Goal: Information Seeking & Learning: Find specific fact

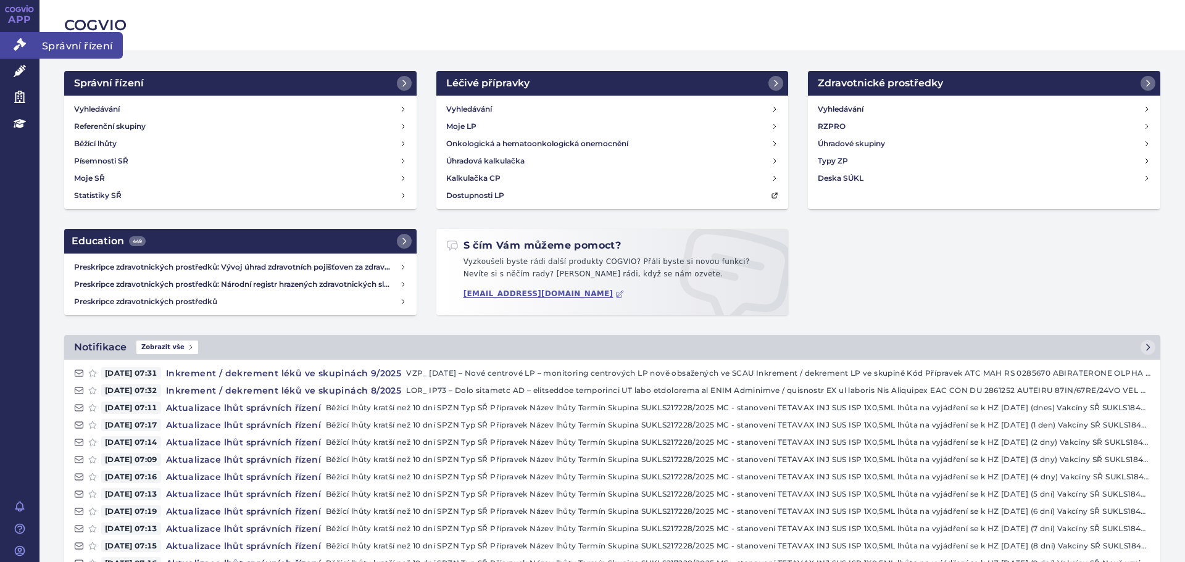
click at [10, 48] on link "Správní řízení" at bounding box center [20, 45] width 40 height 26
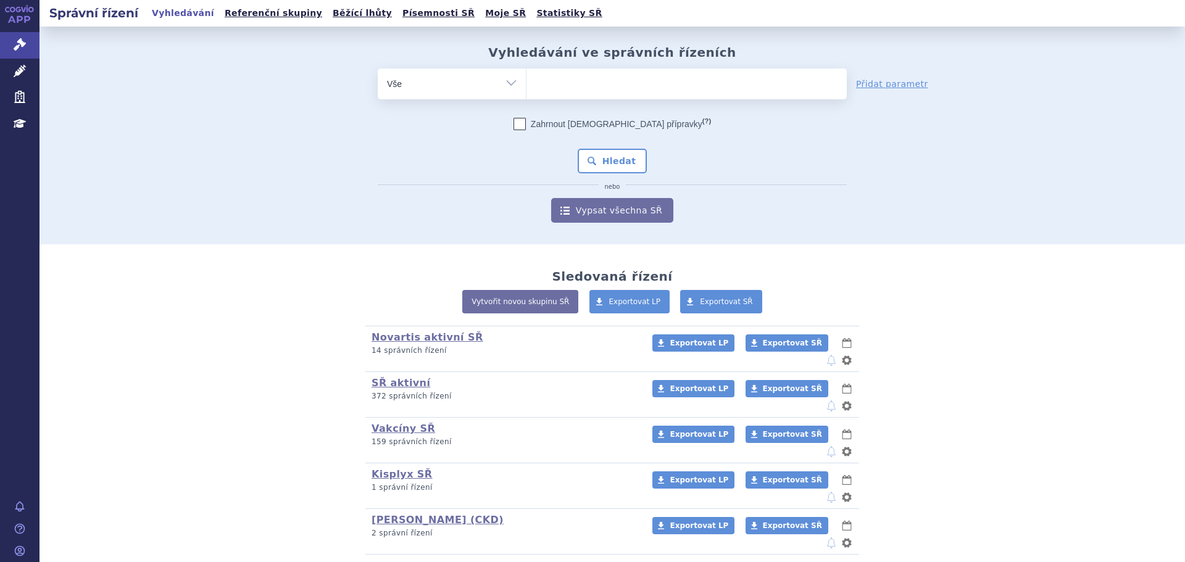
click at [568, 93] on ul at bounding box center [687, 82] width 320 height 26
click at [527, 93] on select at bounding box center [526, 83] width 1 height 31
click at [549, 78] on ul at bounding box center [687, 82] width 320 height 26
click at [527, 78] on select at bounding box center [526, 83] width 1 height 31
type input "si"
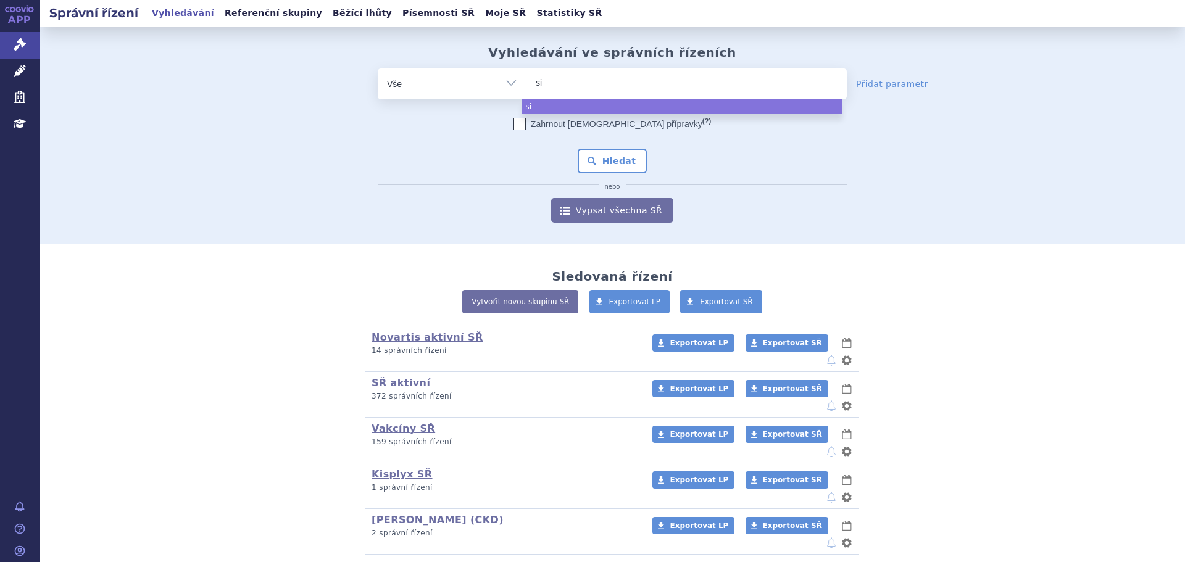
type input "sia"
type input "siala"
type input "sialana"
type input "sialanar"
select select "sialanar"
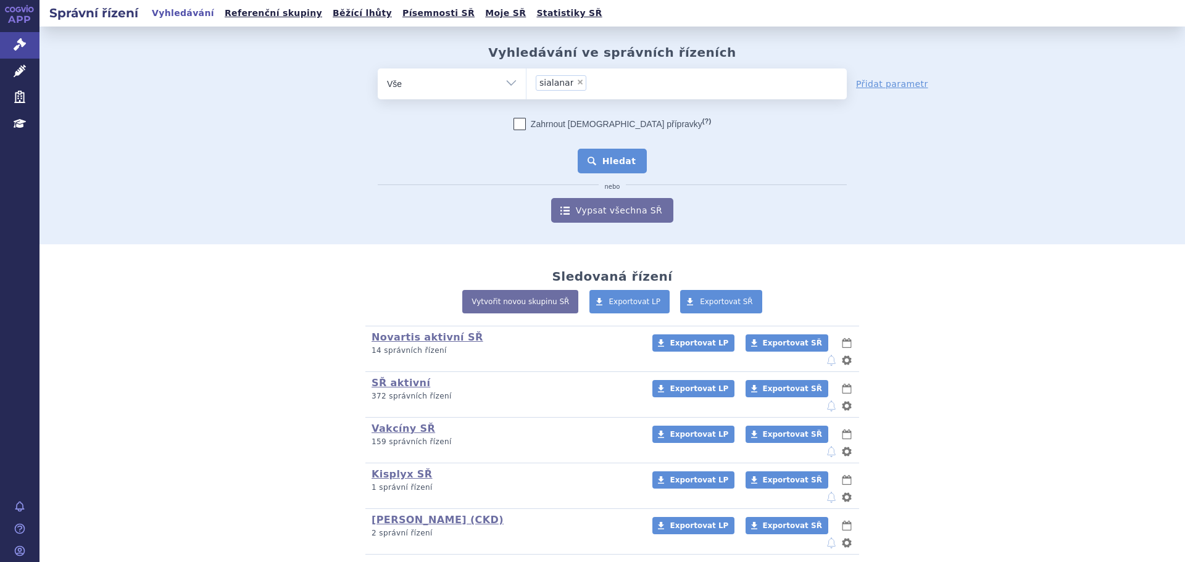
click at [606, 162] on button "Hledat" at bounding box center [613, 161] width 70 height 25
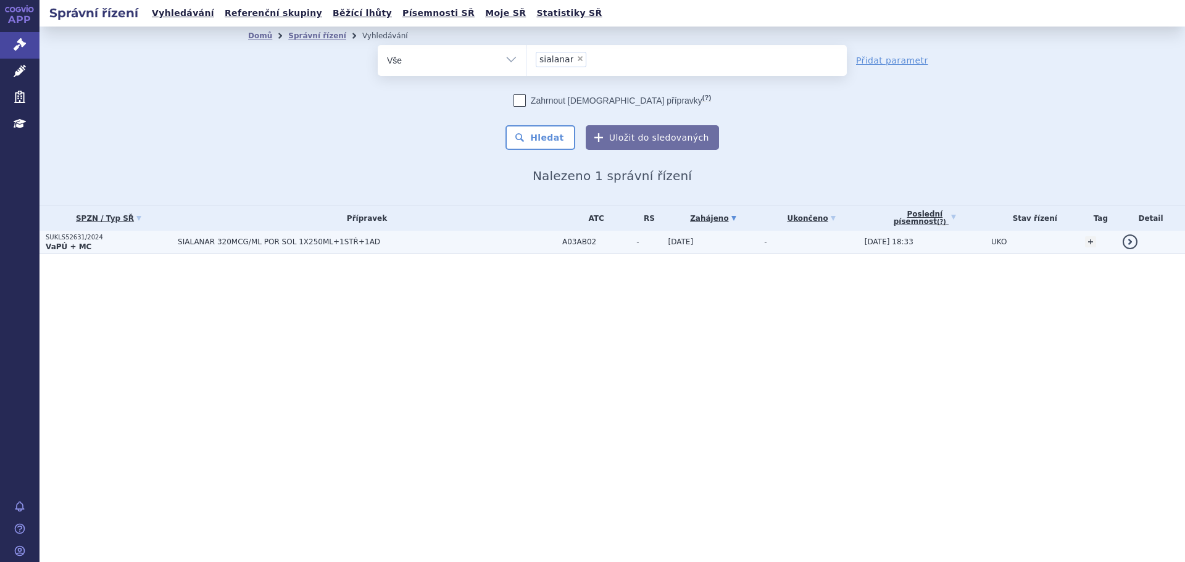
click at [261, 249] on td "SIALANAR 320MCG/ML POR SOL 1X250ML+1STŘ+1AD" at bounding box center [364, 242] width 385 height 23
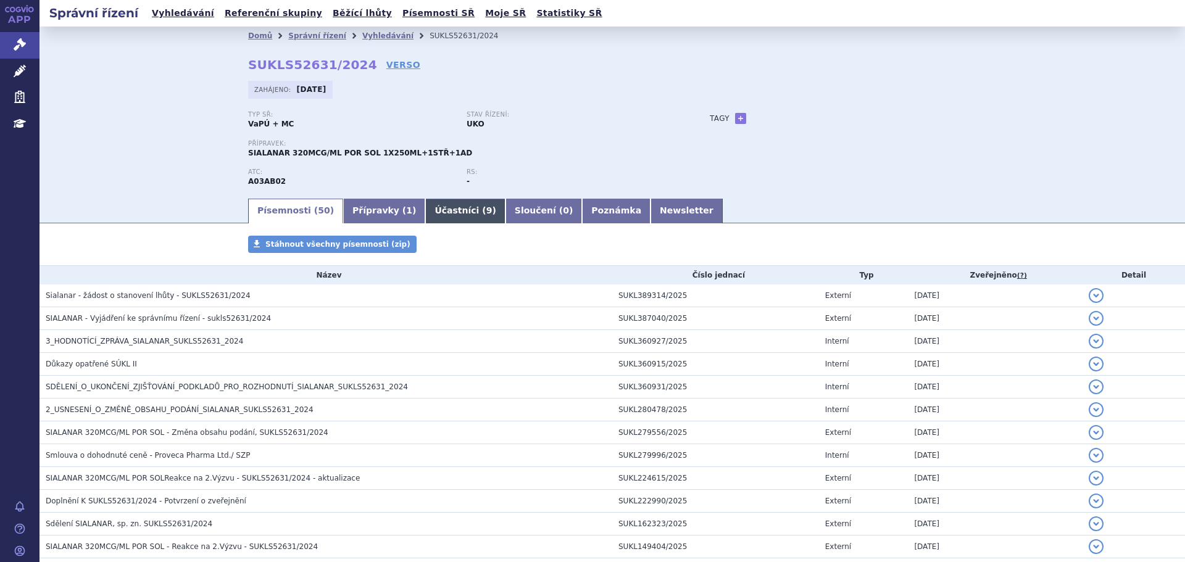
click at [428, 209] on link "Účastníci ( 9 )" at bounding box center [465, 211] width 80 height 25
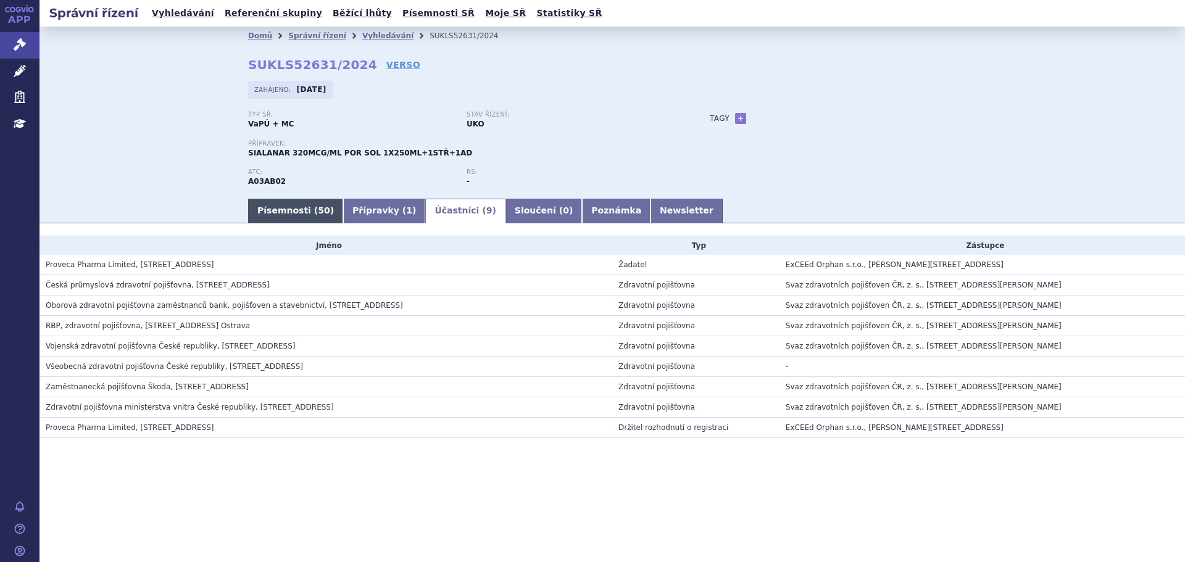
click at [279, 210] on link "Písemnosti ( 50 )" at bounding box center [295, 211] width 95 height 25
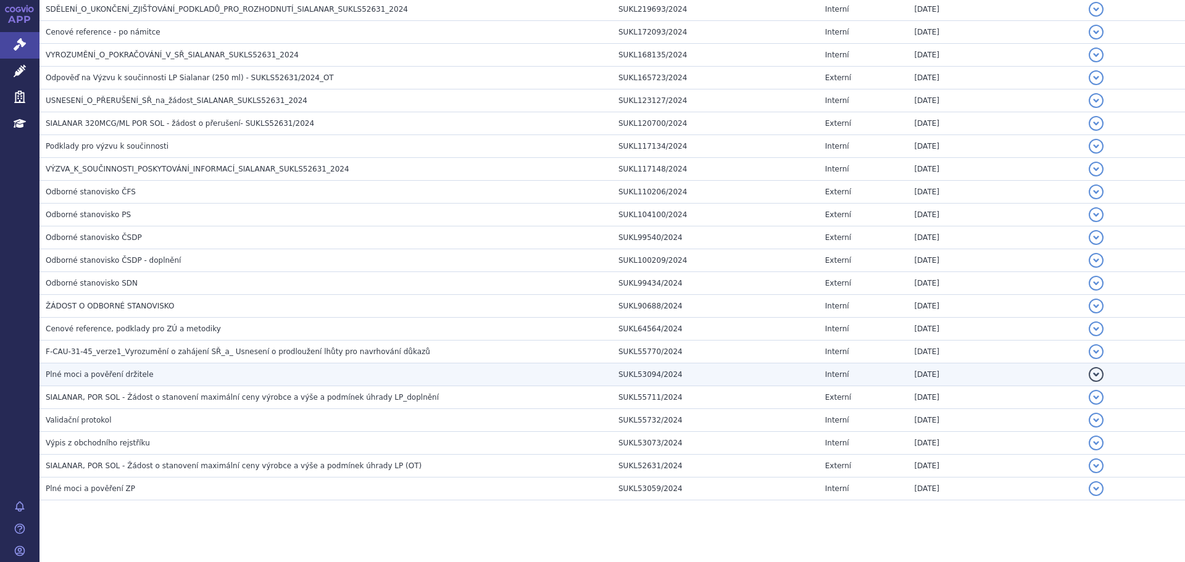
scroll to position [938, 0]
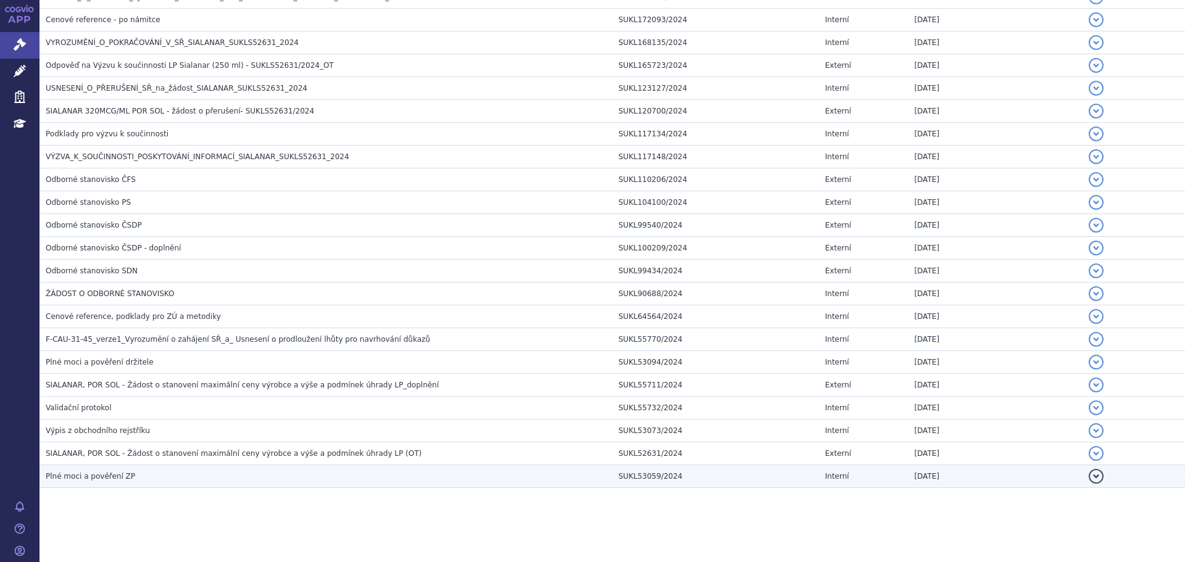
click at [126, 467] on td "Plné moci a pověření ZP" at bounding box center [326, 476] width 573 height 23
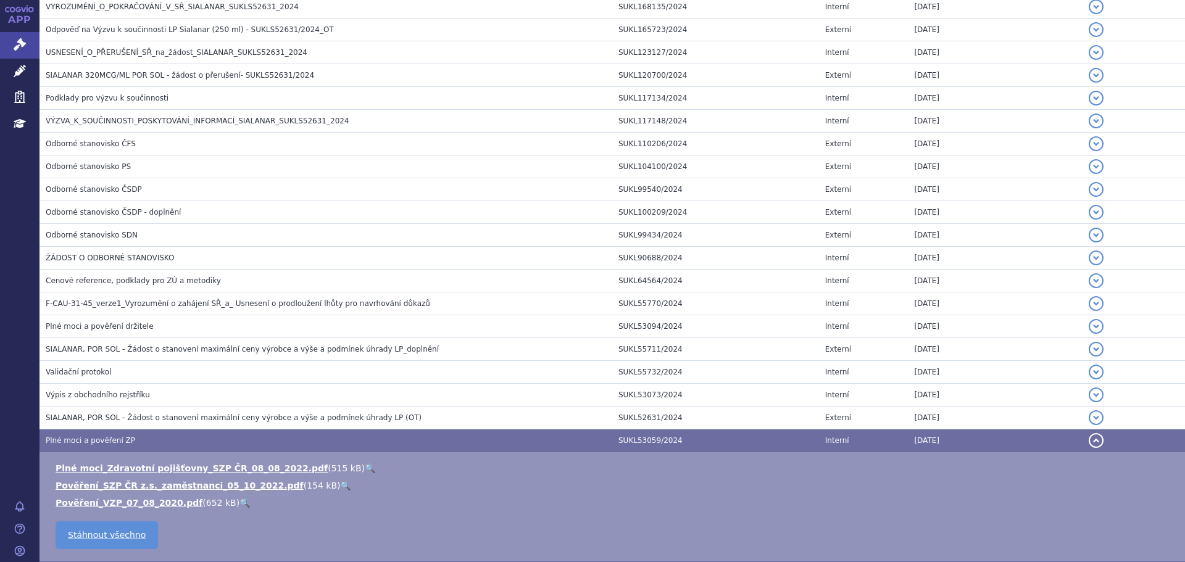
scroll to position [1049, 0]
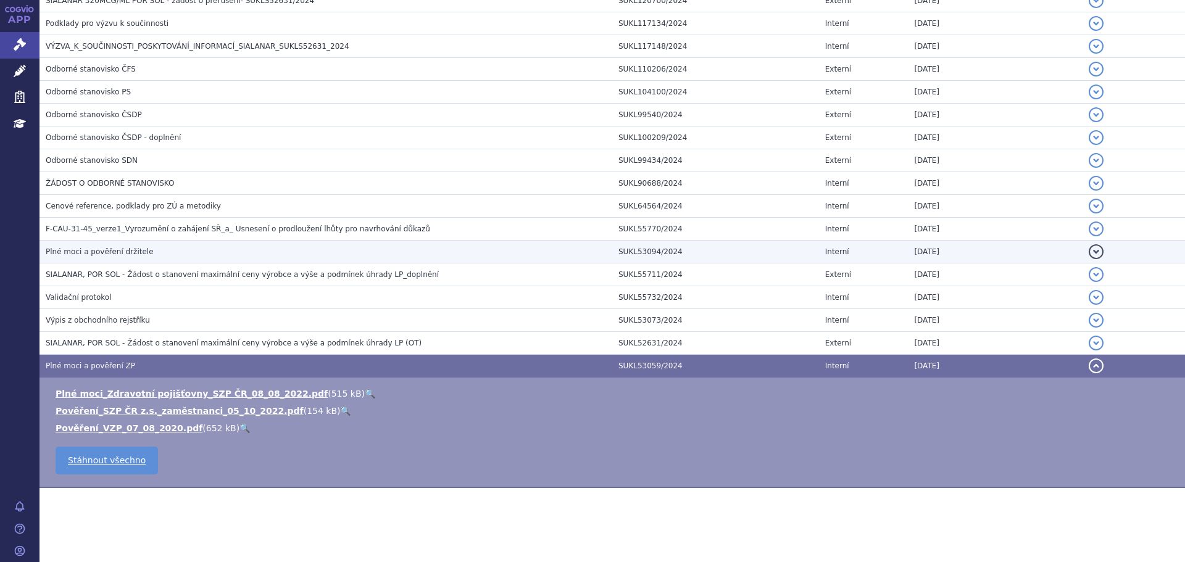
click at [135, 253] on span "Plné moci a pověření držitele" at bounding box center [100, 252] width 108 height 9
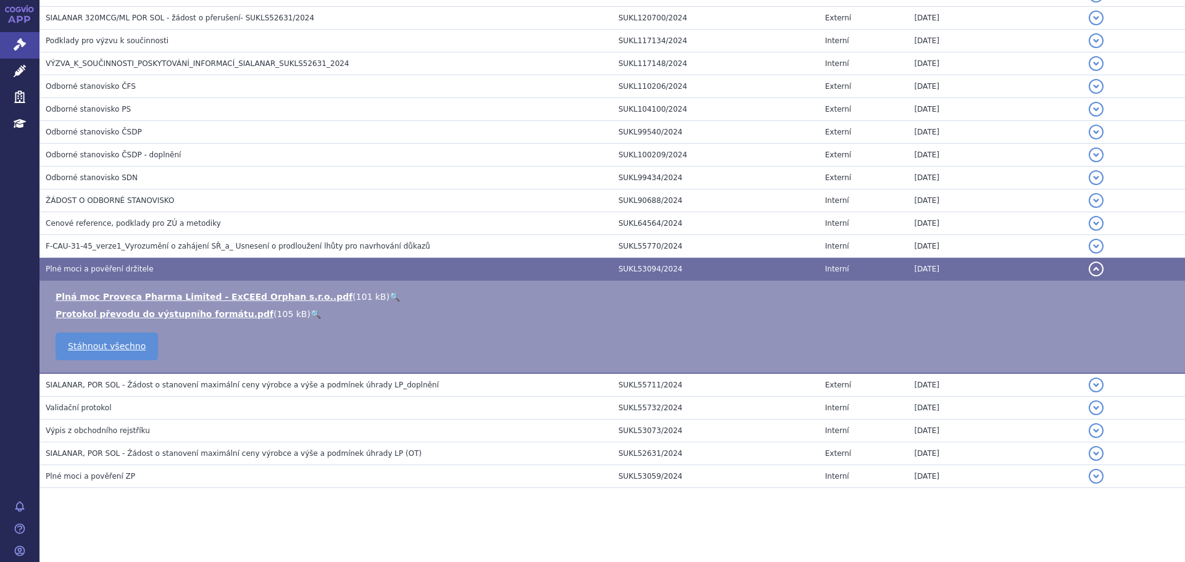
scroll to position [1031, 0]
click at [154, 299] on link "Plná moc Proveca Pharma Limited - ExCEEd Orphan s.r.o..pdf" at bounding box center [204, 297] width 297 height 10
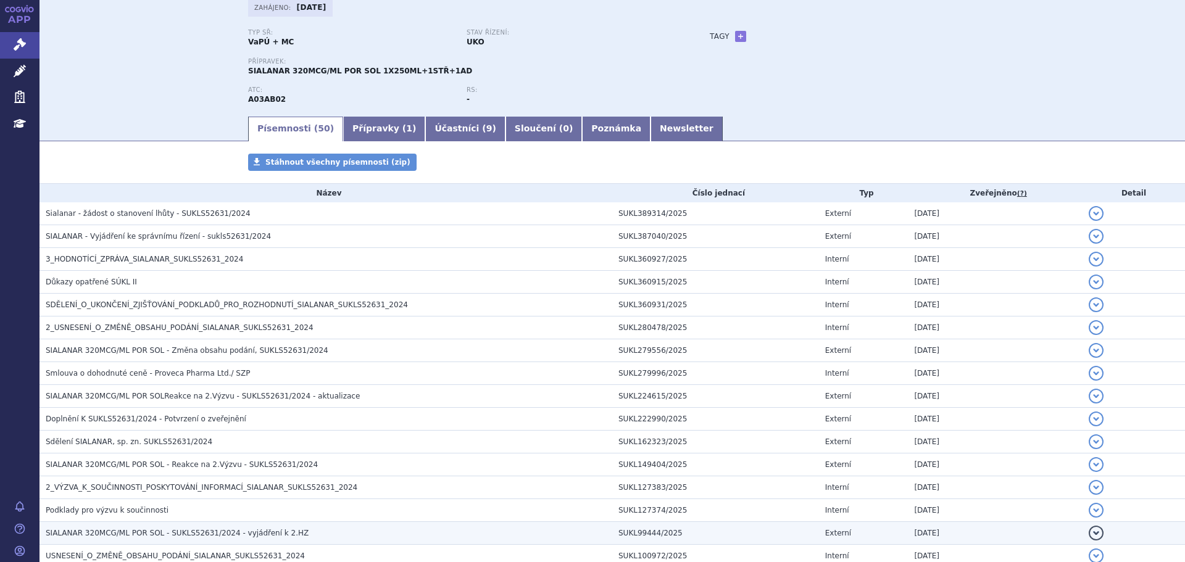
scroll to position [0, 0]
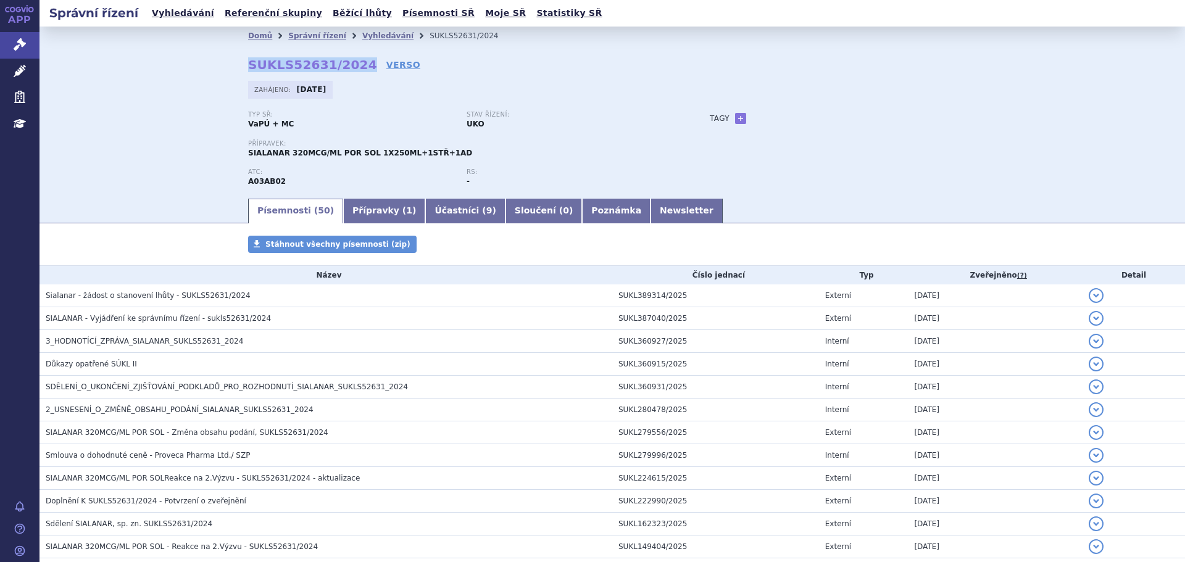
drag, startPoint x: 351, startPoint y: 62, endPoint x: 246, endPoint y: 69, distance: 105.2
click at [248, 69] on strong "SUKLS52631/2024" at bounding box center [312, 64] width 129 height 15
copy strong "SUKLS52631/2024"
